Goal: Find specific page/section: Find specific page/section

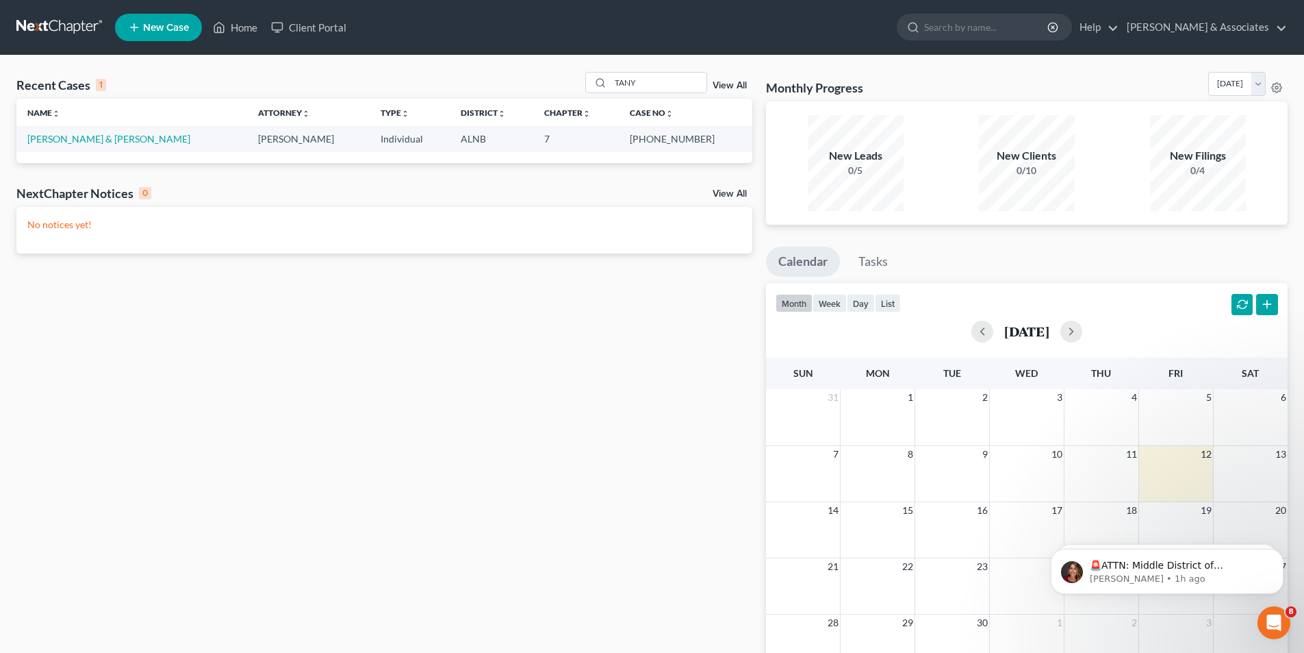
click at [61, 83] on div "Recent Cases 1" at bounding box center [61, 85] width 90 height 16
drag, startPoint x: 732, startPoint y: 86, endPoint x: 605, endPoint y: 128, distance: 133.6
click at [730, 86] on link "View All" at bounding box center [730, 86] width 34 height 10
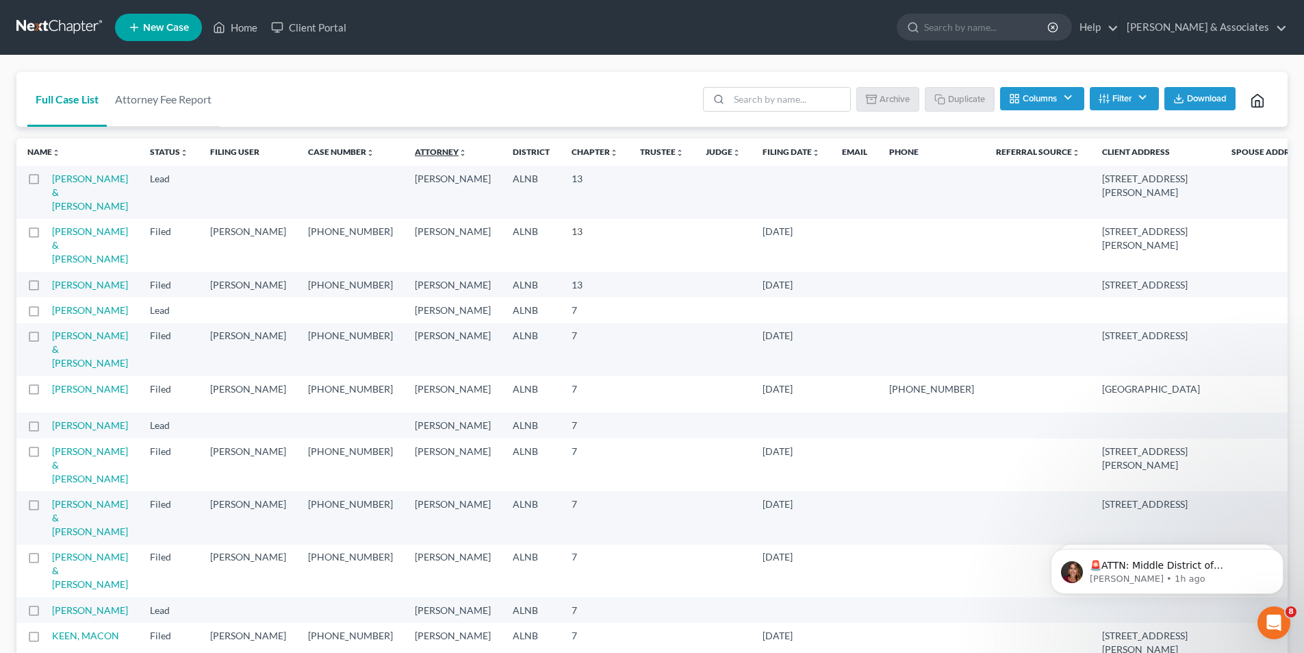
click at [459, 156] on icon "unfold_more" at bounding box center [463, 153] width 8 height 8
click at [460, 156] on icon "expand_less" at bounding box center [464, 153] width 8 height 8
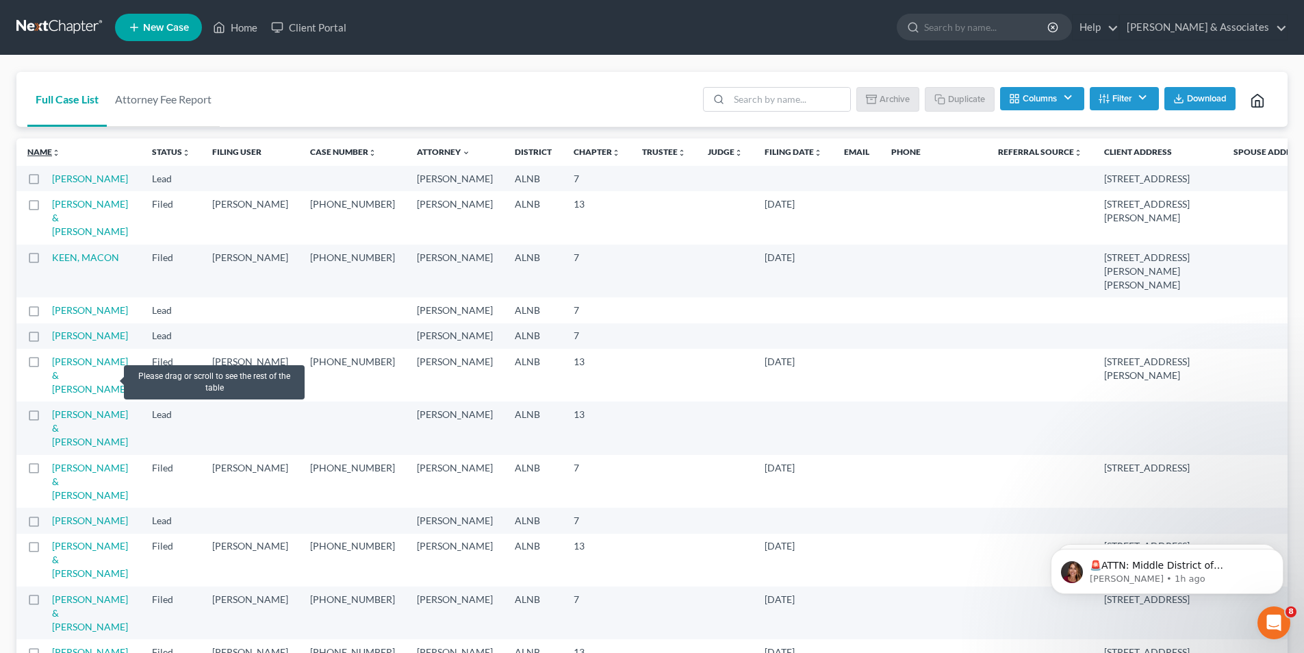
click at [40, 155] on link "Name unfold_more expand_more expand_less" at bounding box center [43, 152] width 33 height 10
click at [50, 19] on link at bounding box center [60, 27] width 88 height 25
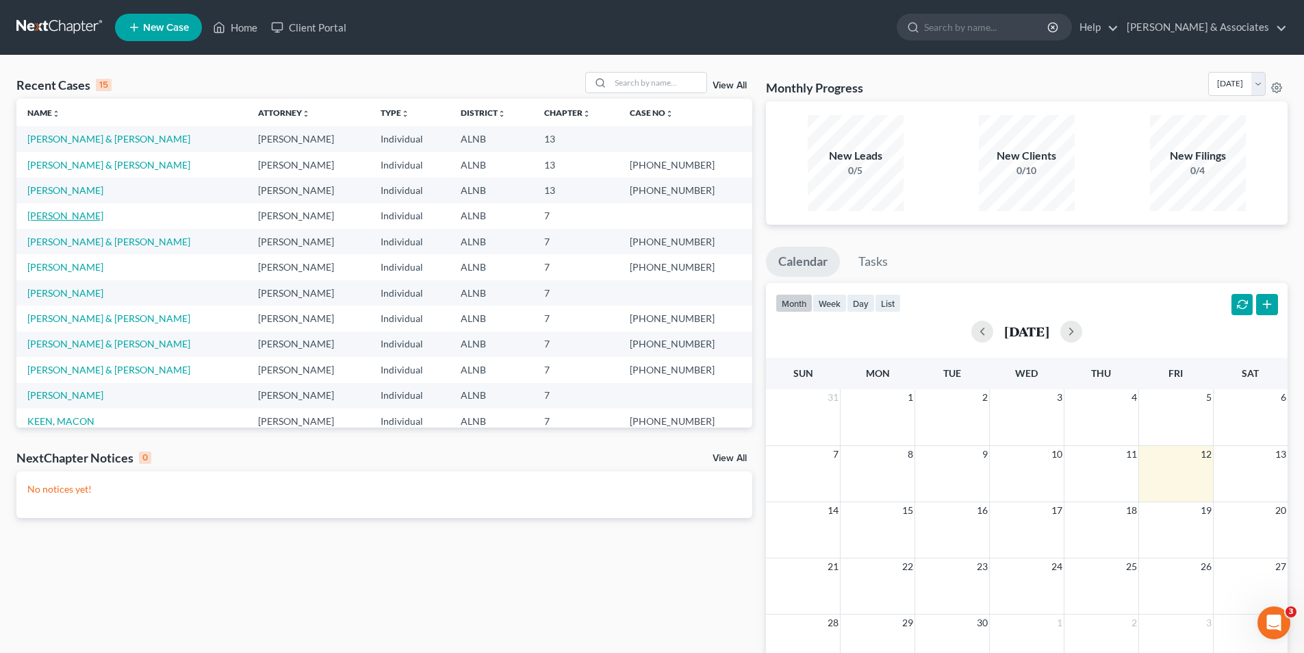
click at [58, 216] on link "[PERSON_NAME]" at bounding box center [65, 216] width 76 height 12
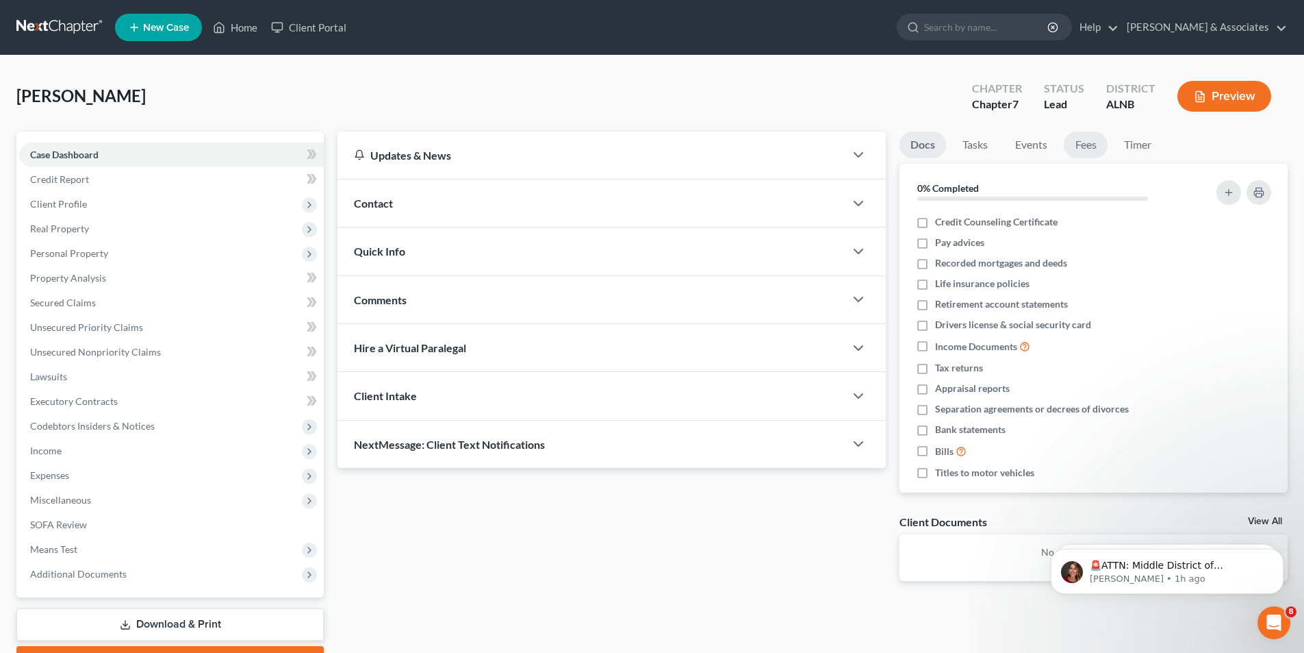
click at [1079, 140] on link "Fees" at bounding box center [1086, 144] width 44 height 27
